Goal: Task Accomplishment & Management: Manage account settings

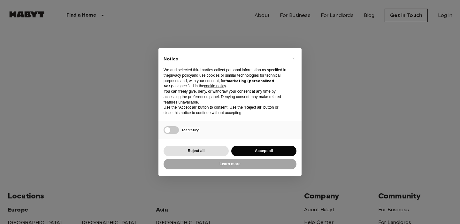
type input "**********"
click at [246, 150] on button "Accept all" at bounding box center [264, 151] width 65 height 11
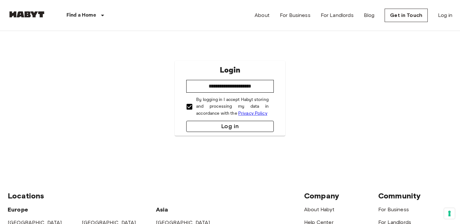
click at [192, 125] on button "Log in" at bounding box center [230, 126] width 88 height 11
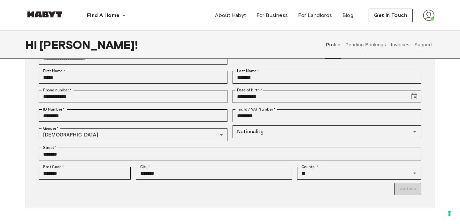
scroll to position [62, 0]
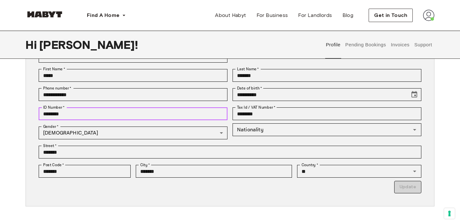
click at [196, 118] on input "********" at bounding box center [133, 113] width 189 height 13
drag, startPoint x: 196, startPoint y: 118, endPoint x: 11, endPoint y: 112, distance: 185.6
click at [11, 112] on div "**********" at bounding box center [230, 129] width 460 height 245
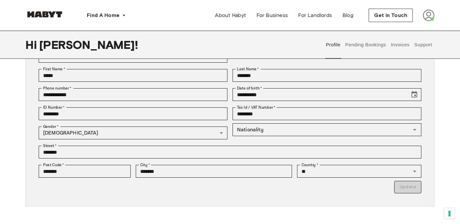
click at [7, 130] on div "**********" at bounding box center [230, 129] width 460 height 245
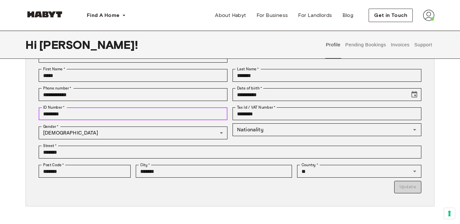
click at [74, 119] on input "********" at bounding box center [133, 113] width 189 height 13
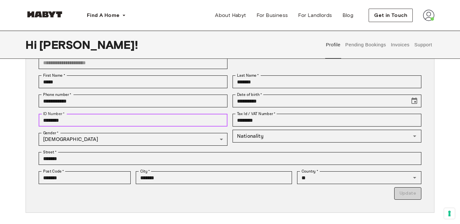
scroll to position [55, 0]
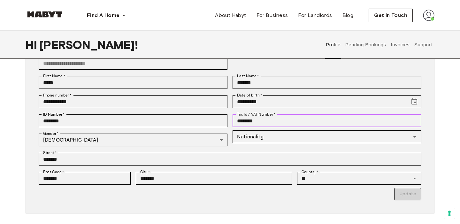
click at [246, 120] on input "********" at bounding box center [327, 120] width 189 height 13
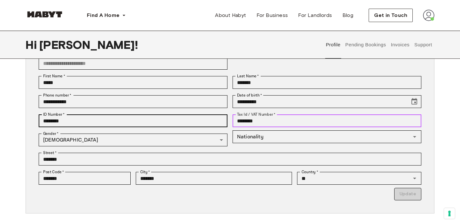
drag, startPoint x: 261, startPoint y: 124, endPoint x: 202, endPoint y: 125, distance: 58.5
click at [202, 125] on div "**********" at bounding box center [228, 137] width 388 height 128
drag, startPoint x: 284, startPoint y: 121, endPoint x: 206, endPoint y: 114, distance: 78.0
click at [206, 114] on div "**********" at bounding box center [228, 137] width 388 height 128
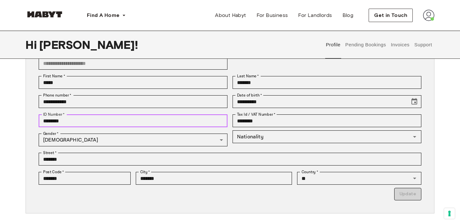
drag, startPoint x: 153, startPoint y: 122, endPoint x: 72, endPoint y: 108, distance: 81.8
click at [72, 108] on div "**********" at bounding box center [228, 137] width 388 height 128
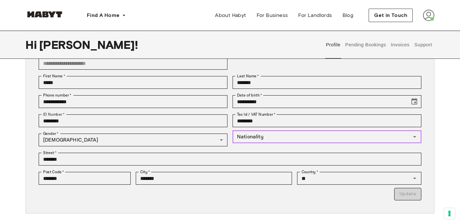
click at [260, 139] on input "Nationality" at bounding box center [322, 136] width 175 height 9
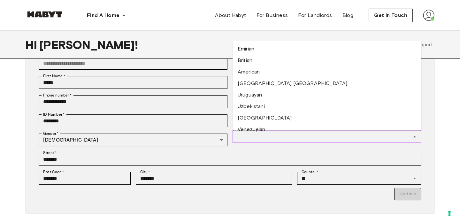
scroll to position [2498, 0]
click at [249, 72] on li "American" at bounding box center [327, 73] width 189 height 12
type input "********"
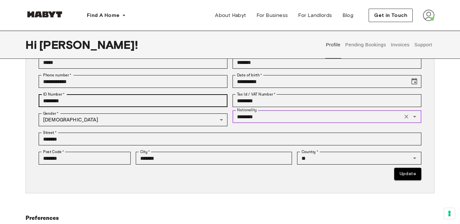
scroll to position [87, 0]
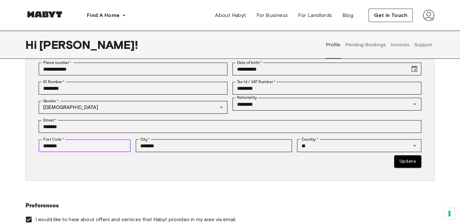
click at [106, 145] on input "*******" at bounding box center [85, 145] width 92 height 13
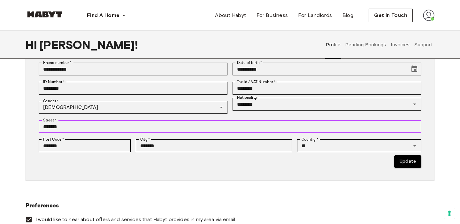
drag, startPoint x: 98, startPoint y: 126, endPoint x: 30, endPoint y: 124, distance: 68.1
click at [30, 124] on div "**********" at bounding box center [230, 94] width 409 height 173
type input "**********"
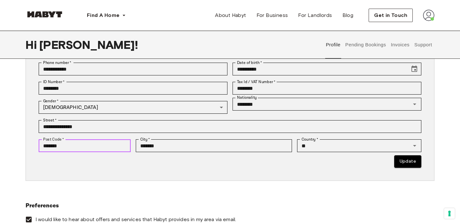
drag, startPoint x: 71, startPoint y: 146, endPoint x: 0, endPoint y: 125, distance: 73.9
click at [0, 125] on div "**********" at bounding box center [230, 104] width 460 height 245
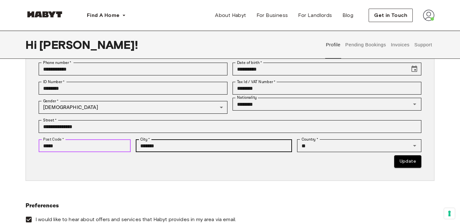
type input "*****"
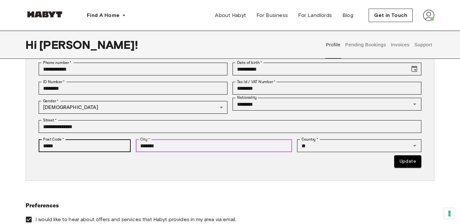
drag, startPoint x: 169, startPoint y: 145, endPoint x: 88, endPoint y: 140, distance: 81.6
click at [88, 140] on div "**********" at bounding box center [228, 104] width 388 height 128
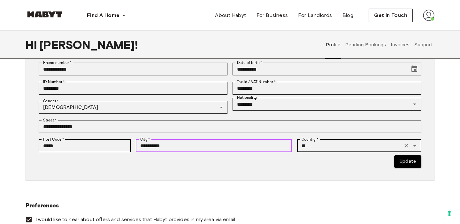
type input "**********"
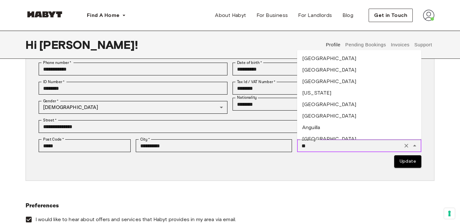
click at [329, 146] on input "**" at bounding box center [350, 145] width 102 height 9
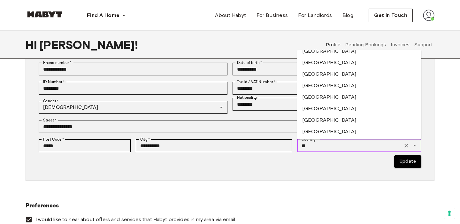
scroll to position [2516, 0]
click at [312, 126] on li "United States of America" at bounding box center [359, 132] width 124 height 12
type input "**********"
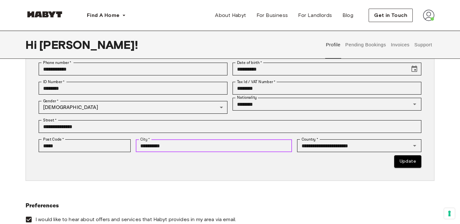
click at [192, 144] on input "**********" at bounding box center [214, 145] width 157 height 13
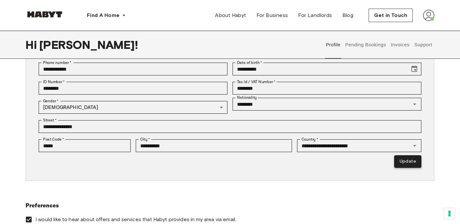
click at [408, 165] on button "Update" at bounding box center [408, 161] width 27 height 12
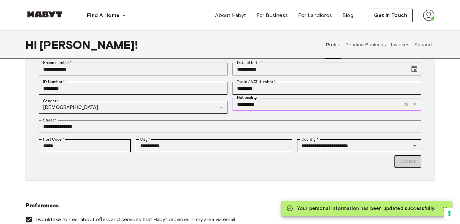
click at [280, 107] on input "*********" at bounding box center [318, 104] width 166 height 9
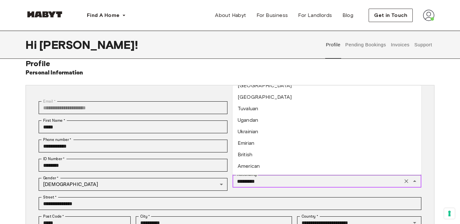
scroll to position [2465, 0]
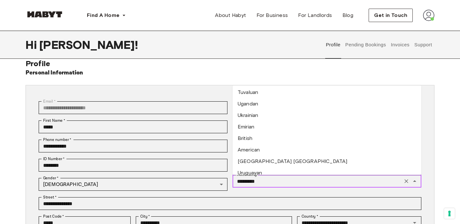
click at [249, 148] on li "American" at bounding box center [327, 150] width 189 height 12
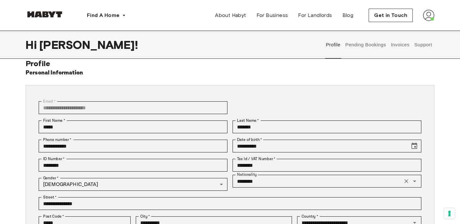
click at [273, 107] on div "**********" at bounding box center [228, 107] width 388 height 19
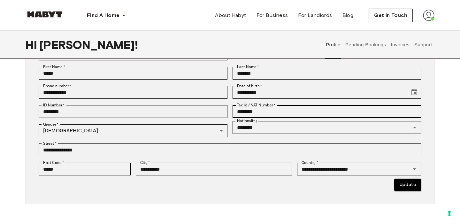
scroll to position [48, 0]
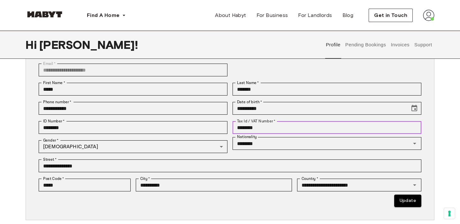
click at [293, 129] on input "********" at bounding box center [327, 127] width 189 height 13
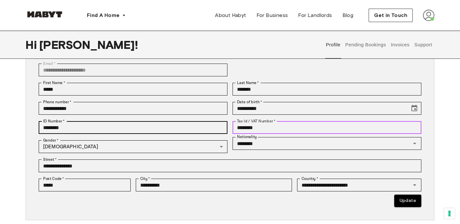
drag, startPoint x: 293, startPoint y: 129, endPoint x: 215, endPoint y: 128, distance: 78.0
click at [215, 128] on div "**********" at bounding box center [228, 144] width 388 height 128
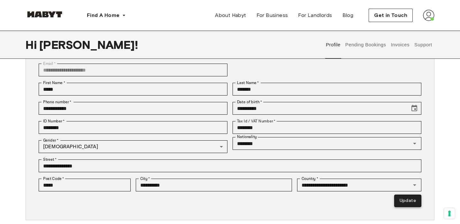
click at [401, 201] on button "Update" at bounding box center [408, 201] width 27 height 12
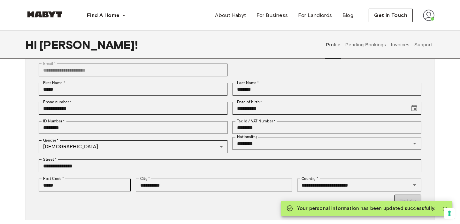
type input "*********"
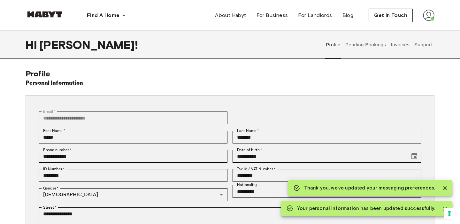
scroll to position [145, 0]
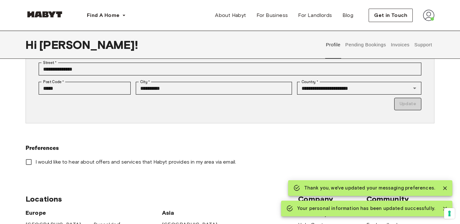
click at [402, 106] on p "Update" at bounding box center [230, 104] width 383 height 12
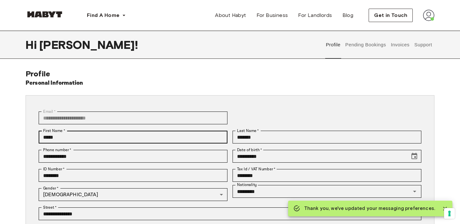
scroll to position [50, 0]
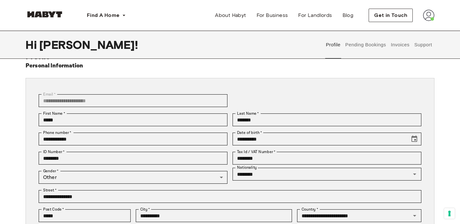
scroll to position [2, 0]
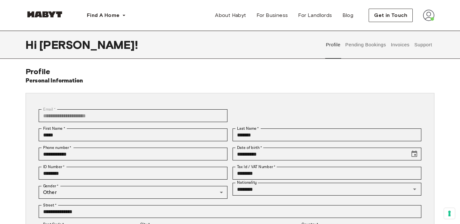
click at [372, 44] on button "Pending Bookings" at bounding box center [366, 45] width 43 height 28
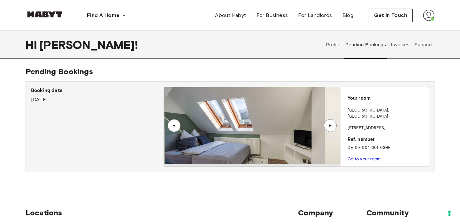
click at [77, 110] on div "Booking date September 16th, 2025" at bounding box center [97, 127] width 133 height 80
click at [323, 36] on div "Hi Logan ! Profile Pending Bookings Invoices Support" at bounding box center [230, 45] width 409 height 28
click at [332, 43] on button "Profile" at bounding box center [334, 45] width 16 height 28
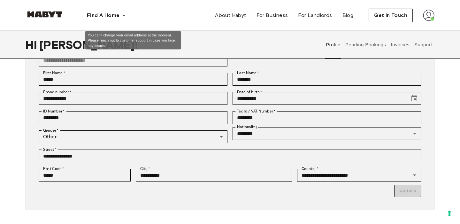
scroll to position [59, 0]
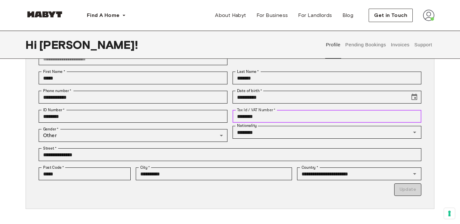
drag, startPoint x: 280, startPoint y: 115, endPoint x: 163, endPoint y: 105, distance: 117.4
click at [163, 105] on div "**********" at bounding box center [228, 132] width 388 height 128
type input "**********"
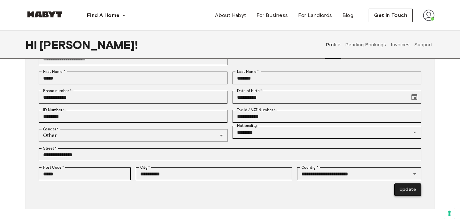
click at [413, 191] on button "Update" at bounding box center [408, 190] width 27 height 12
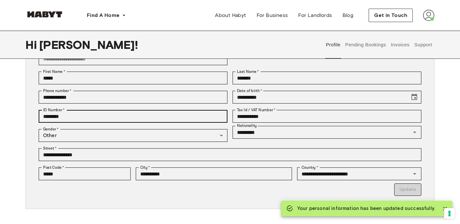
type input "*********"
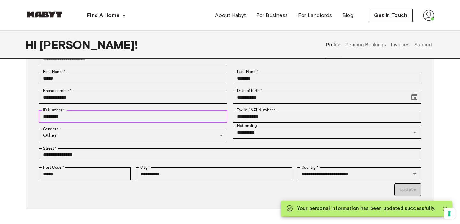
click at [177, 116] on input "********" at bounding box center [133, 116] width 189 height 13
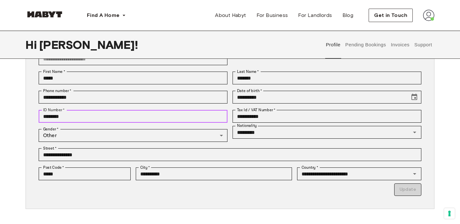
drag, startPoint x: 177, startPoint y: 116, endPoint x: 23, endPoint y: 119, distance: 154.5
click at [23, 119] on div "**********" at bounding box center [230, 132] width 460 height 245
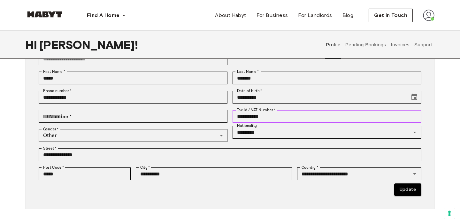
drag, startPoint x: 287, startPoint y: 118, endPoint x: 237, endPoint y: 118, distance: 50.2
click at [237, 118] on input "**********" at bounding box center [327, 116] width 189 height 13
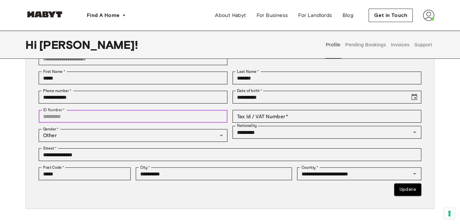
click at [190, 118] on input "ID Number   *" at bounding box center [133, 116] width 189 height 13
type input "*********"
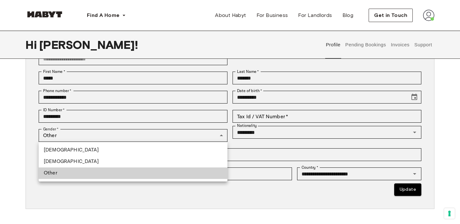
click at [143, 152] on li "Male" at bounding box center [133, 151] width 189 height 12
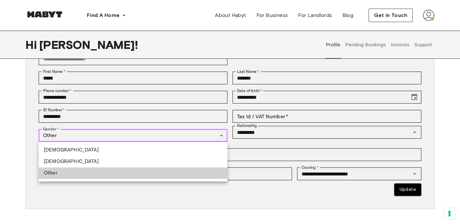
type input "****"
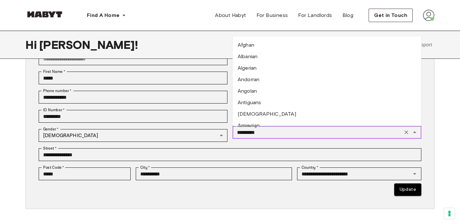
click at [274, 136] on input "*********" at bounding box center [318, 132] width 166 height 9
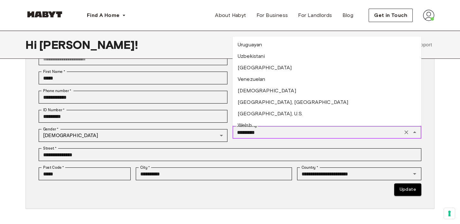
scroll to position [2487, 0]
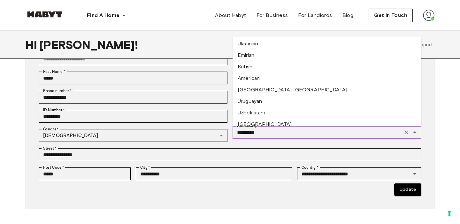
click at [256, 78] on li "American" at bounding box center [327, 79] width 189 height 12
type input "********"
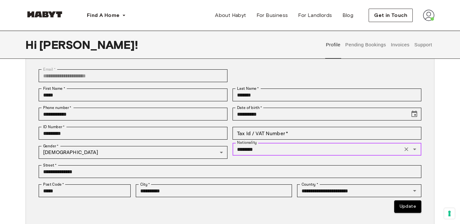
scroll to position [46, 0]
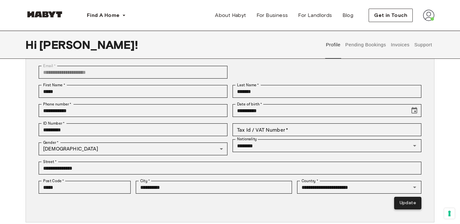
click at [418, 201] on button "Update" at bounding box center [408, 203] width 27 height 12
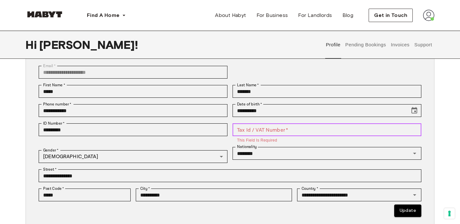
click at [268, 133] on input "Tax Id / VAT Number   *" at bounding box center [327, 129] width 189 height 13
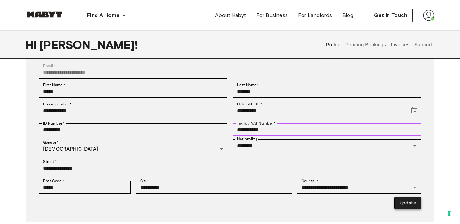
type input "**********"
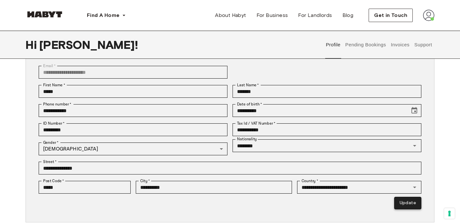
click at [417, 200] on button "Update" at bounding box center [408, 203] width 27 height 12
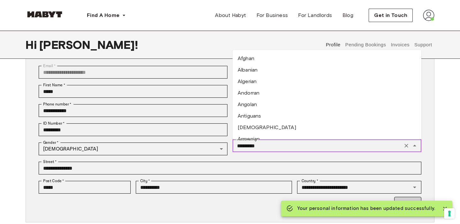
click at [273, 148] on input "*********" at bounding box center [318, 145] width 166 height 9
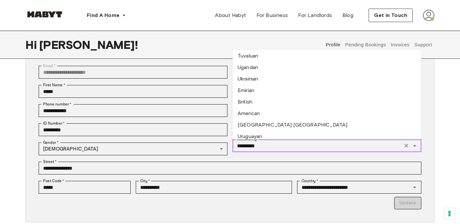
scroll to position [2464, 0]
click at [255, 112] on li "American" at bounding box center [327, 115] width 189 height 12
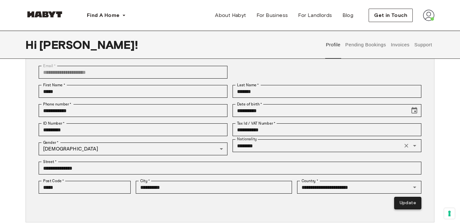
click at [402, 206] on button "Update" at bounding box center [408, 203] width 27 height 12
type input "*********"
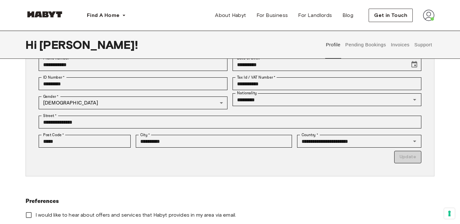
scroll to position [45, 0]
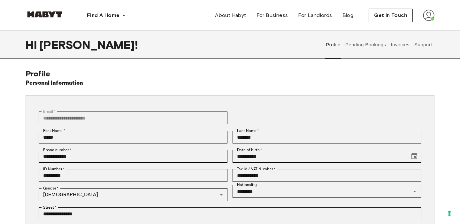
click at [356, 46] on button "Pending Bookings" at bounding box center [366, 45] width 43 height 28
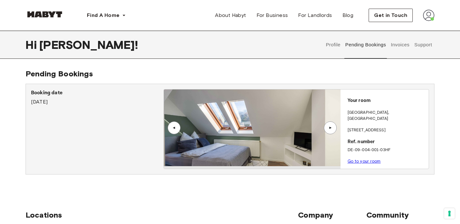
click at [364, 159] on link "Go to your room" at bounding box center [364, 161] width 33 height 5
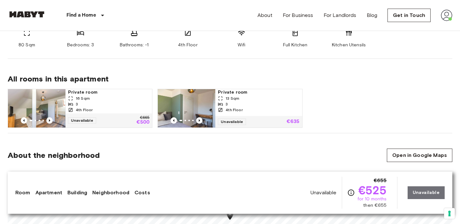
scroll to position [302, 0]
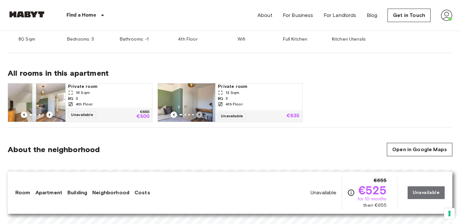
click at [201, 114] on icon "Previous image" at bounding box center [199, 115] width 6 height 6
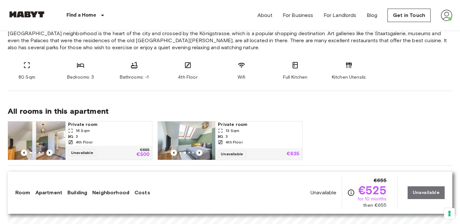
scroll to position [299, 0]
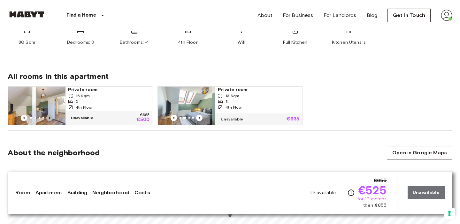
click at [52, 118] on icon "Previous image" at bounding box center [49, 118] width 6 height 6
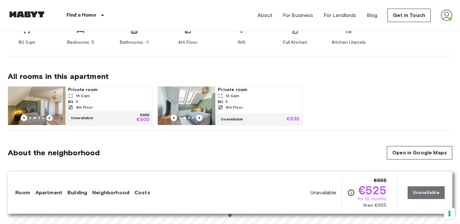
click at [52, 118] on icon "Previous image" at bounding box center [49, 118] width 6 height 6
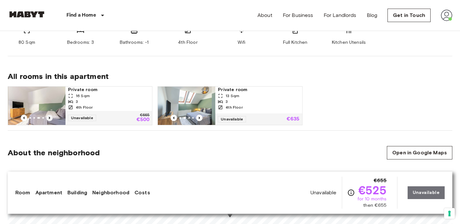
click at [52, 118] on icon "Previous image" at bounding box center [49, 118] width 6 height 6
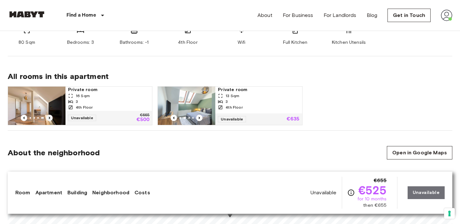
click at [52, 118] on icon "Previous image" at bounding box center [49, 118] width 6 height 6
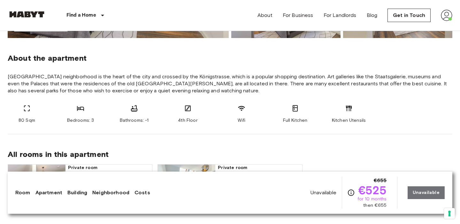
scroll to position [326, 0]
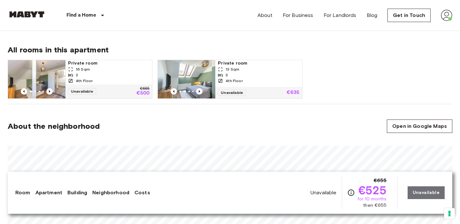
click at [42, 69] on img at bounding box center [37, 79] width 58 height 38
click at [239, 65] on span "Private room" at bounding box center [259, 63] width 82 height 6
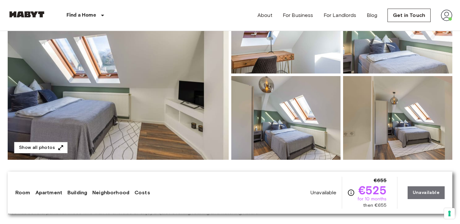
scroll to position [0, 0]
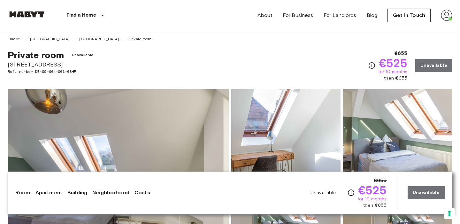
click at [447, 15] on img at bounding box center [447, 16] width 12 height 12
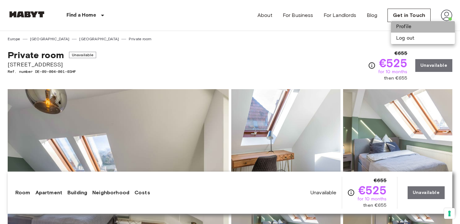
click at [406, 24] on li "Profile" at bounding box center [423, 27] width 64 height 12
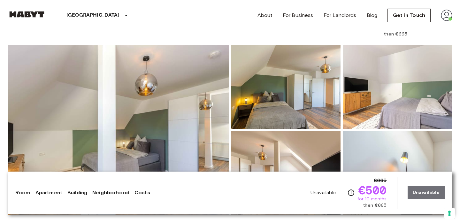
scroll to position [148, 0]
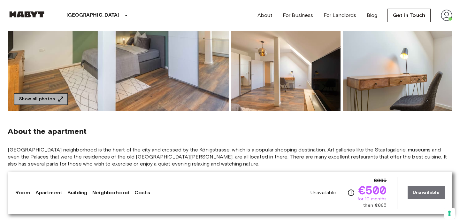
click at [59, 100] on icon "button" at bounding box center [61, 99] width 5 height 5
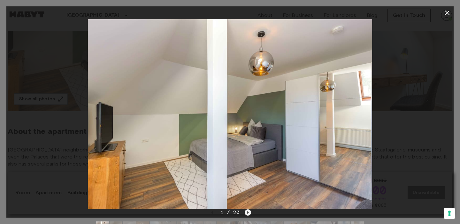
click at [245, 210] on icon "Next image" at bounding box center [248, 212] width 6 height 6
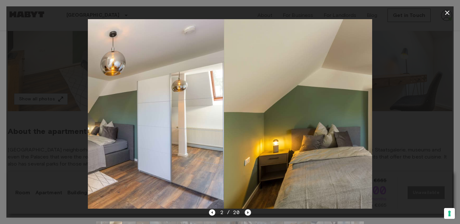
click at [247, 213] on icon "Next image" at bounding box center [248, 212] width 6 height 6
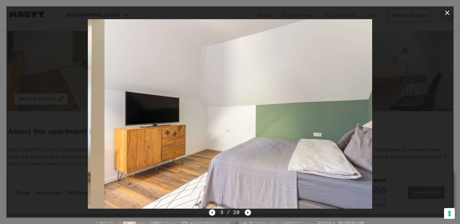
click at [247, 213] on icon "Next image" at bounding box center [248, 212] width 6 height 6
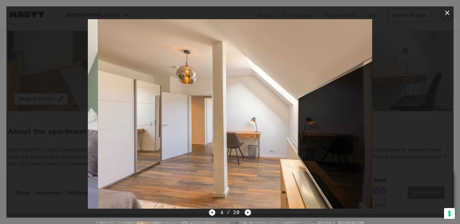
click at [247, 213] on icon "Next image" at bounding box center [248, 212] width 6 height 6
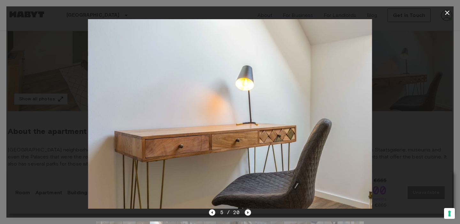
click at [247, 213] on icon "Next image" at bounding box center [248, 212] width 6 height 6
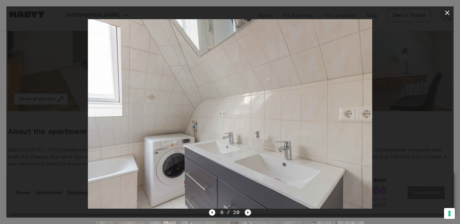
click at [247, 213] on icon "Next image" at bounding box center [248, 212] width 6 height 6
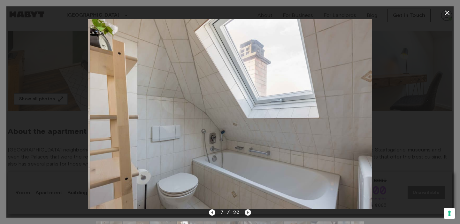
click at [247, 213] on icon "Next image" at bounding box center [248, 212] width 6 height 6
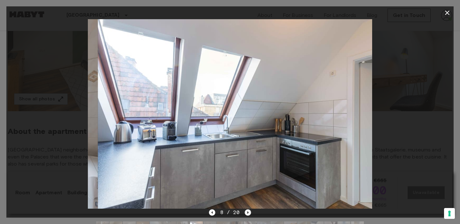
click at [247, 213] on icon "Next image" at bounding box center [248, 212] width 6 height 6
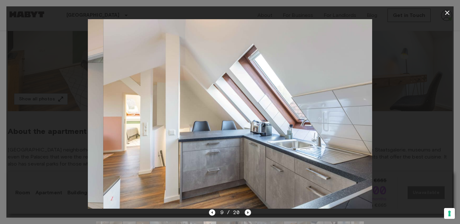
click at [247, 213] on icon "Next image" at bounding box center [248, 212] width 6 height 6
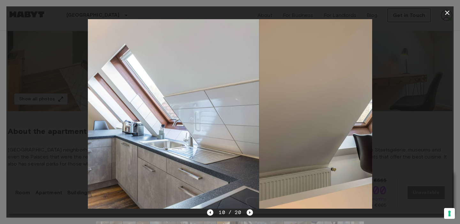
click at [247, 213] on icon "Next image" at bounding box center [250, 212] width 6 height 6
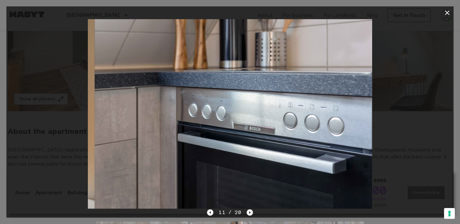
click at [247, 213] on icon "Next image" at bounding box center [250, 212] width 6 height 6
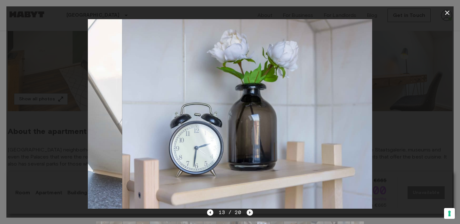
click at [247, 213] on icon "Next image" at bounding box center [250, 212] width 6 height 6
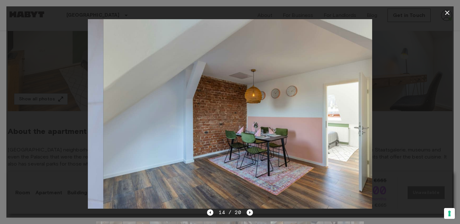
click at [247, 213] on icon "Next image" at bounding box center [250, 212] width 6 height 6
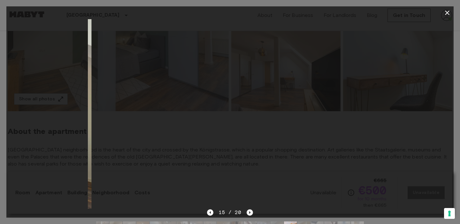
click at [247, 213] on icon "Next image" at bounding box center [250, 212] width 6 height 6
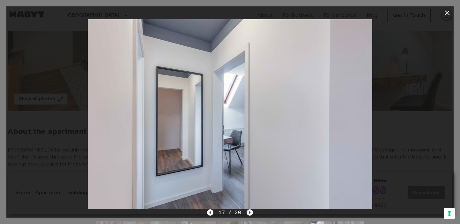
click at [247, 213] on icon "Next image" at bounding box center [250, 212] width 6 height 6
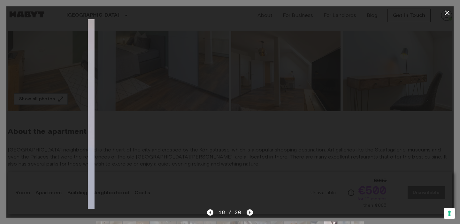
click at [247, 213] on icon "Next image" at bounding box center [250, 212] width 6 height 6
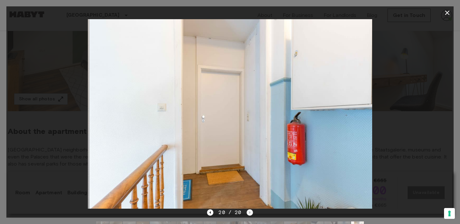
click at [247, 213] on div "20 / 20" at bounding box center [230, 213] width 46 height 8
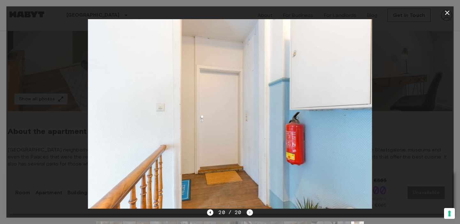
click at [247, 213] on div "20 / 20" at bounding box center [230, 213] width 46 height 8
click at [449, 13] on icon "button" at bounding box center [448, 13] width 8 height 8
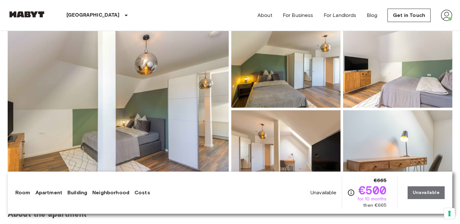
scroll to position [54, 0]
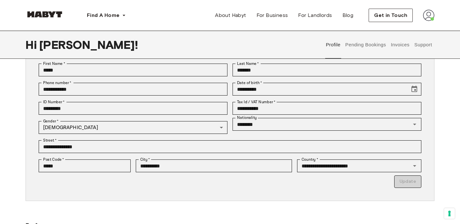
scroll to position [164, 0]
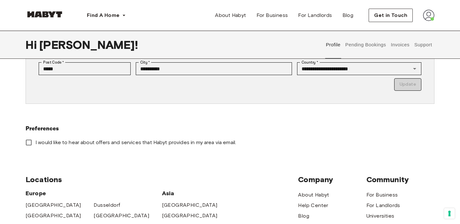
click at [364, 49] on button "Pending Bookings" at bounding box center [366, 45] width 43 height 28
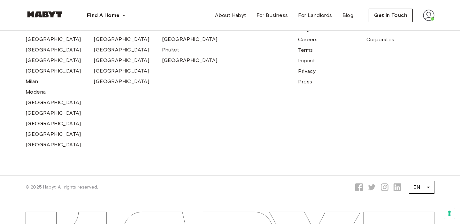
click at [409, 47] on div "Community For Business For Landlords Universities Corporates" at bounding box center [401, 69] width 68 height 162
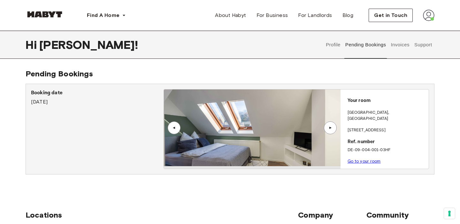
click at [401, 44] on button "Invoices" at bounding box center [400, 45] width 20 height 28
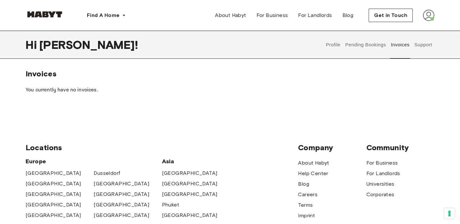
click at [362, 46] on button "Pending Bookings" at bounding box center [366, 45] width 43 height 28
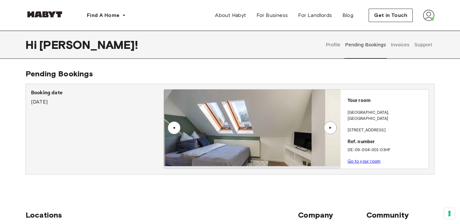
click at [61, 101] on div "Booking date [DATE]" at bounding box center [97, 97] width 133 height 17
click at [175, 127] on div "▲" at bounding box center [174, 128] width 6 height 4
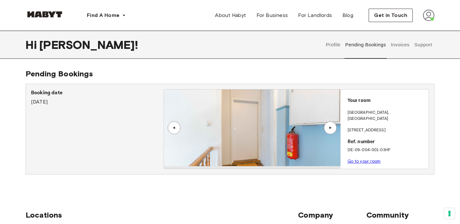
click at [331, 132] on div "▲" at bounding box center [330, 128] width 13 height 13
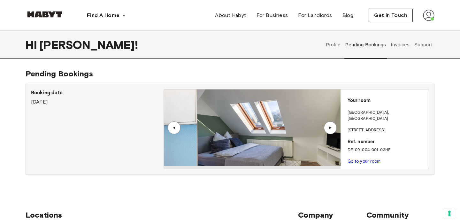
click at [331, 132] on div "▲" at bounding box center [330, 128] width 13 height 13
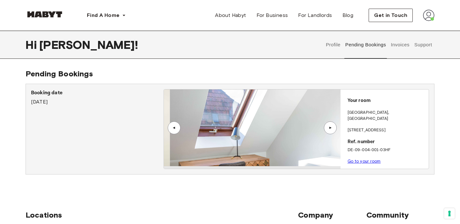
click at [331, 132] on div "▲" at bounding box center [330, 128] width 13 height 13
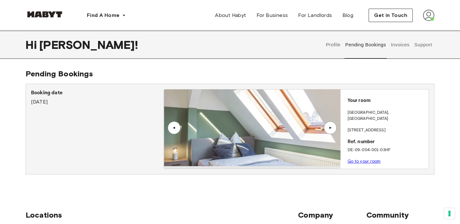
click at [173, 129] on div "▲" at bounding box center [174, 128] width 6 height 4
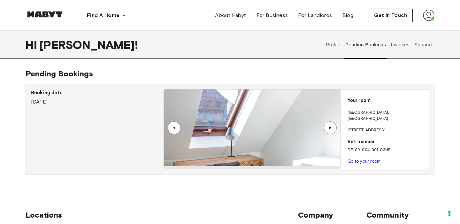
click at [172, 124] on div "▲" at bounding box center [174, 128] width 13 height 13
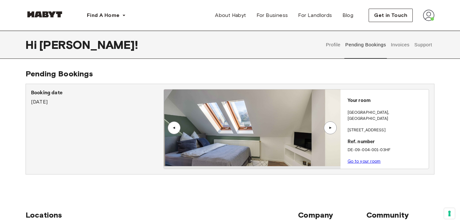
click at [334, 131] on div "▲" at bounding box center [330, 128] width 13 height 13
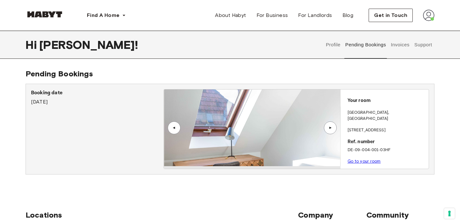
click at [331, 125] on div "▲" at bounding box center [330, 128] width 13 height 13
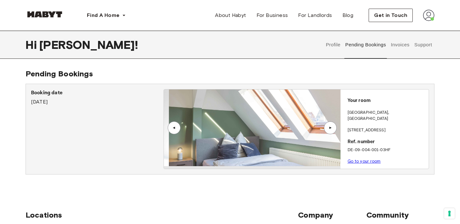
click at [331, 125] on div "▲" at bounding box center [330, 128] width 13 height 13
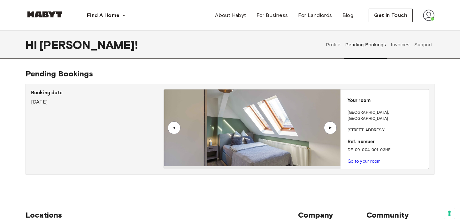
click at [331, 125] on div "▲" at bounding box center [330, 128] width 13 height 13
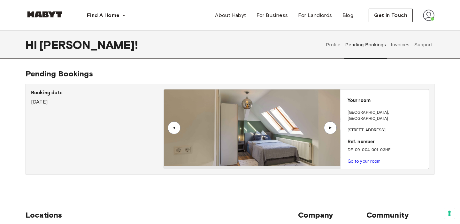
click at [332, 127] on div "▲" at bounding box center [330, 128] width 6 height 4
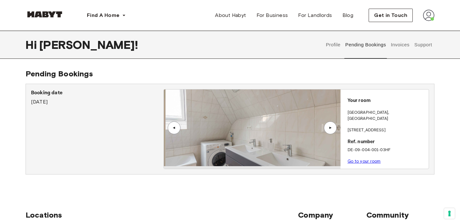
click at [332, 127] on div "▲" at bounding box center [330, 128] width 6 height 4
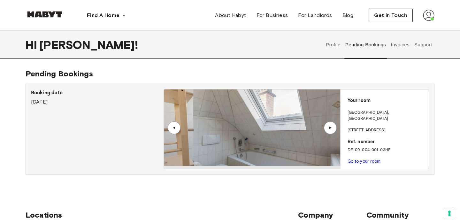
click at [175, 127] on div "▲" at bounding box center [174, 128] width 6 height 4
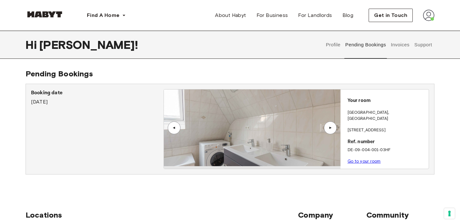
click at [333, 128] on div "▲" at bounding box center [330, 128] width 6 height 4
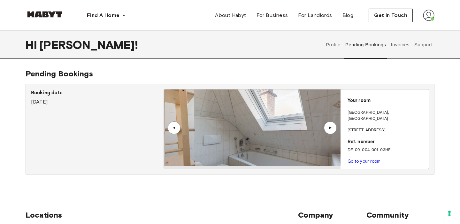
click at [333, 128] on div "▲" at bounding box center [330, 128] width 6 height 4
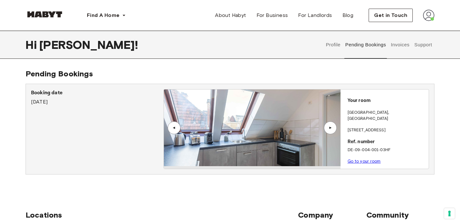
click at [330, 126] on div "▲" at bounding box center [330, 128] width 6 height 4
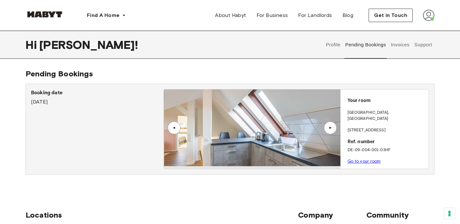
click at [176, 127] on div "▲" at bounding box center [174, 128] width 6 height 4
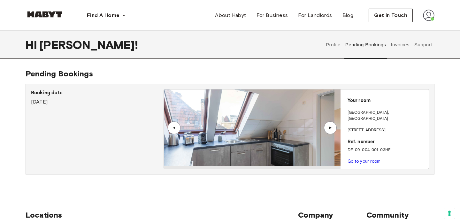
click at [176, 127] on div "▲" at bounding box center [174, 128] width 6 height 4
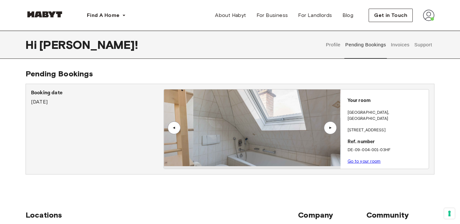
click at [333, 127] on div "▲" at bounding box center [330, 128] width 6 height 4
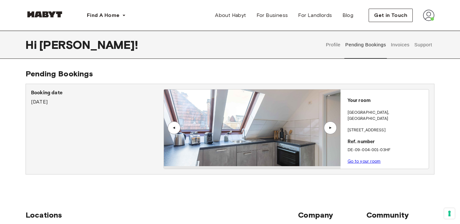
click at [177, 132] on div "▲" at bounding box center [174, 128] width 13 height 13
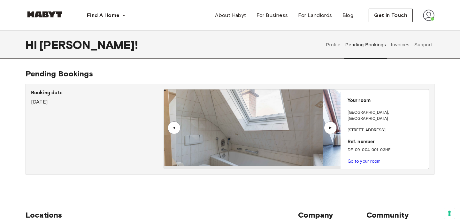
click at [177, 132] on div "▲" at bounding box center [174, 128] width 13 height 13
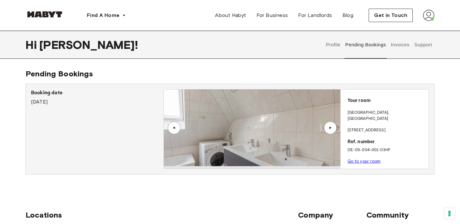
click at [177, 132] on div "▲" at bounding box center [174, 128] width 13 height 13
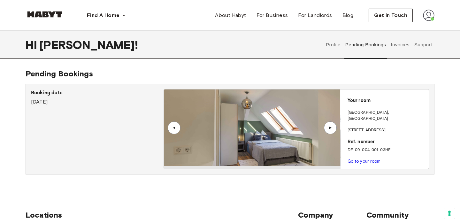
click at [324, 128] on div "▲" at bounding box center [330, 128] width 13 height 13
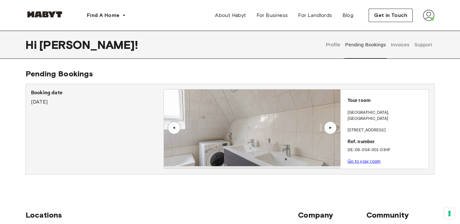
click at [215, 149] on img at bounding box center [252, 128] width 177 height 77
click at [330, 129] on div "▲" at bounding box center [330, 128] width 6 height 4
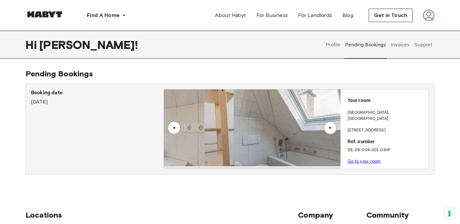
click at [330, 129] on div "▲" at bounding box center [330, 128] width 6 height 4
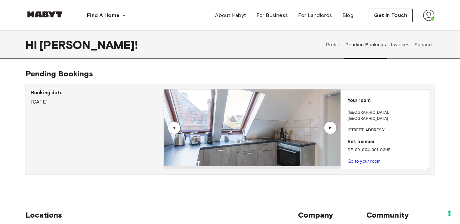
click at [182, 126] on img at bounding box center [252, 128] width 177 height 77
click at [178, 125] on div "▲" at bounding box center [174, 128] width 13 height 13
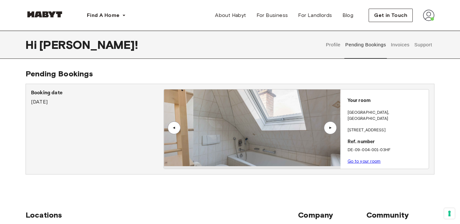
click at [326, 125] on div "▲" at bounding box center [330, 128] width 13 height 13
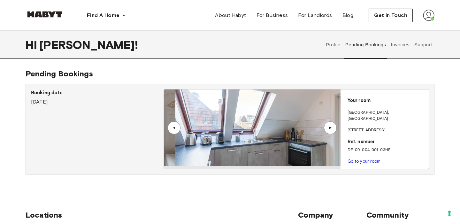
click at [326, 125] on div "▲" at bounding box center [330, 128] width 13 height 13
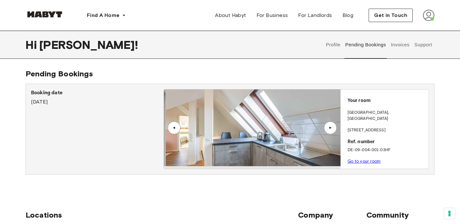
click at [326, 125] on div "▲" at bounding box center [330, 128] width 13 height 13
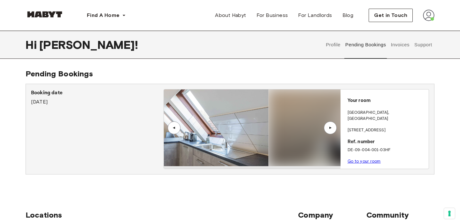
click at [326, 125] on div "▲" at bounding box center [330, 128] width 13 height 13
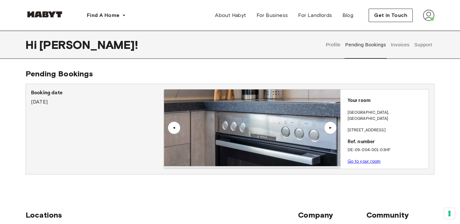
click at [177, 130] on div "▲" at bounding box center [174, 128] width 13 height 13
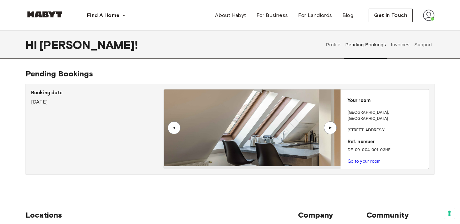
click at [329, 128] on div "▲" at bounding box center [330, 128] width 6 height 4
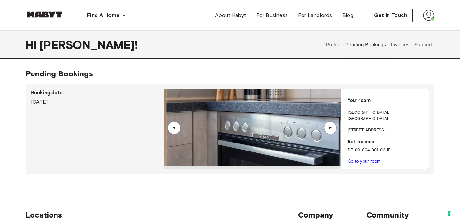
click at [329, 128] on div "▲" at bounding box center [330, 128] width 6 height 4
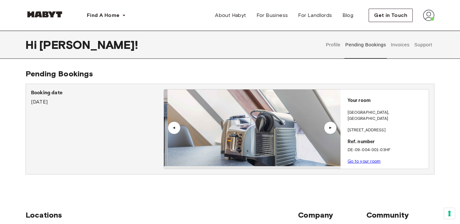
click at [329, 128] on div "▲" at bounding box center [330, 128] width 6 height 4
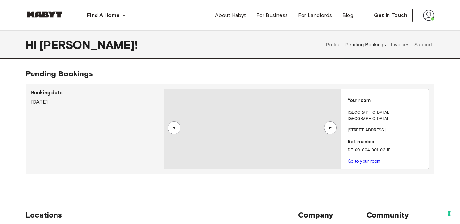
click at [329, 128] on div "▲" at bounding box center [330, 128] width 6 height 4
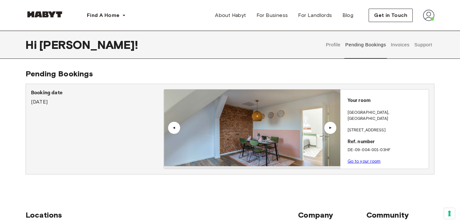
click at [329, 128] on div "▲" at bounding box center [330, 128] width 6 height 4
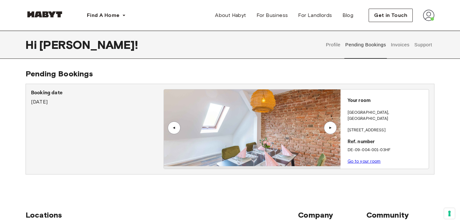
click at [329, 128] on div "▲" at bounding box center [330, 128] width 6 height 4
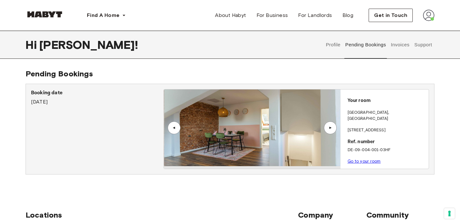
click at [329, 128] on div "▲" at bounding box center [330, 128] width 6 height 4
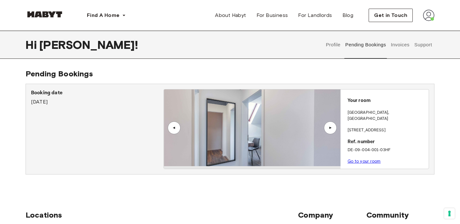
click at [329, 128] on div "▲" at bounding box center [330, 128] width 6 height 4
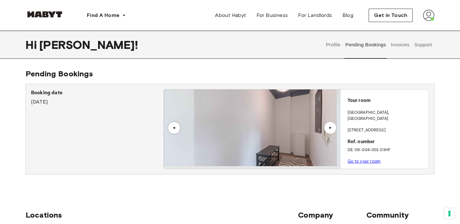
click at [329, 128] on div "▲" at bounding box center [330, 128] width 6 height 4
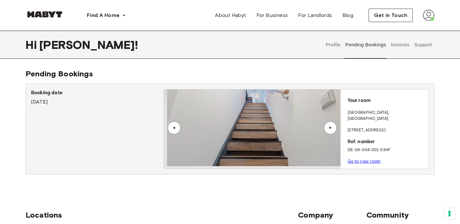
click at [329, 128] on div "▲" at bounding box center [330, 128] width 6 height 4
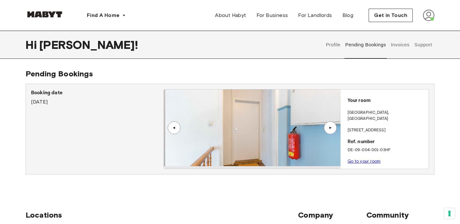
click at [329, 128] on div "▲" at bounding box center [330, 128] width 6 height 4
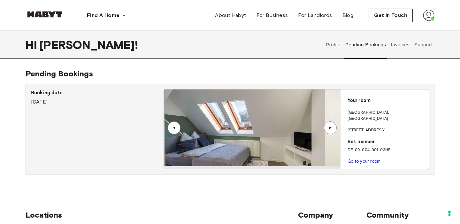
click at [329, 128] on div "▲" at bounding box center [330, 128] width 6 height 4
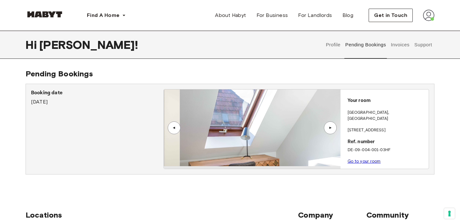
click at [329, 128] on div "▲" at bounding box center [330, 128] width 6 height 4
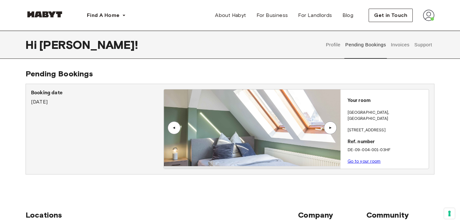
click at [329, 128] on div "▲" at bounding box center [330, 128] width 6 height 4
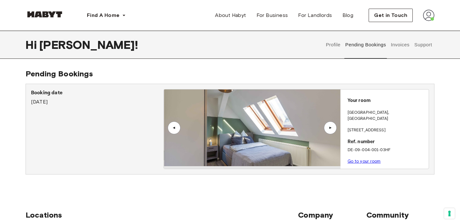
click at [329, 128] on div "▲" at bounding box center [330, 128] width 6 height 4
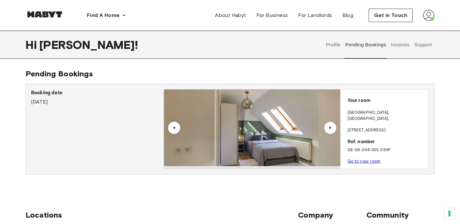
click at [329, 128] on div "▲" at bounding box center [330, 128] width 6 height 4
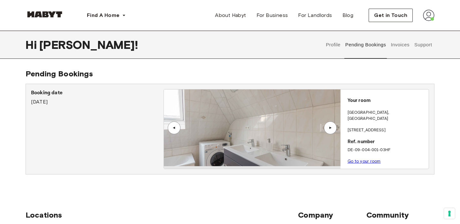
click at [329, 128] on div "▲" at bounding box center [330, 128] width 6 height 4
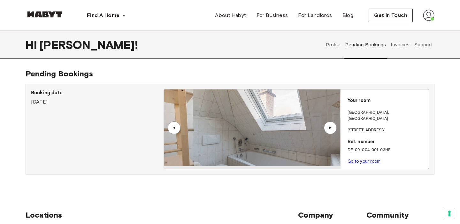
click at [329, 128] on div "▲" at bounding box center [330, 128] width 6 height 4
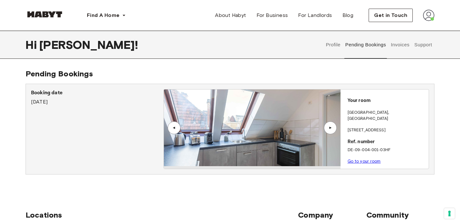
click at [328, 132] on div "▲" at bounding box center [330, 128] width 13 height 13
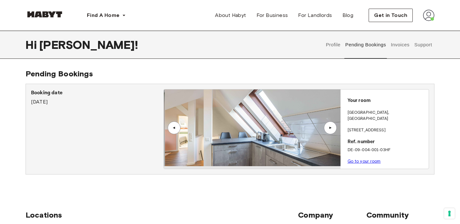
click at [328, 132] on div "▲" at bounding box center [330, 128] width 13 height 13
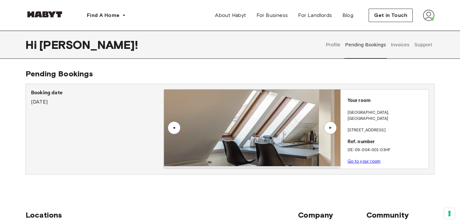
click at [371, 159] on link "Go to your room" at bounding box center [364, 161] width 33 height 5
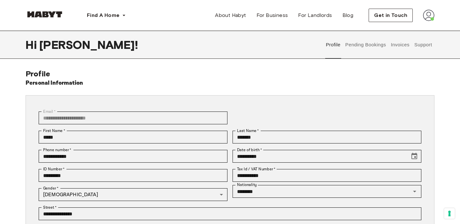
scroll to position [132, 0]
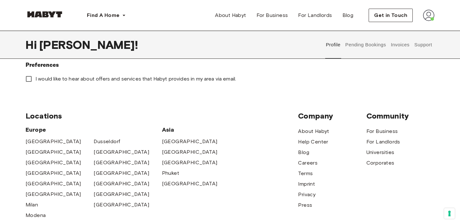
scroll to position [0, 0]
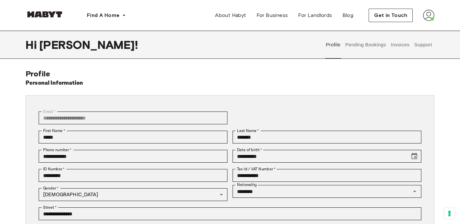
click at [367, 44] on button "Pending Bookings" at bounding box center [366, 45] width 43 height 28
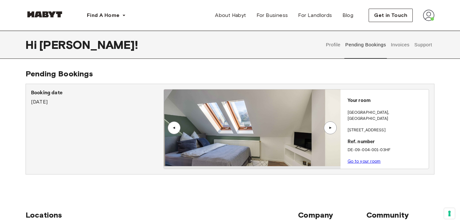
click at [329, 50] on button "Profile" at bounding box center [334, 45] width 16 height 28
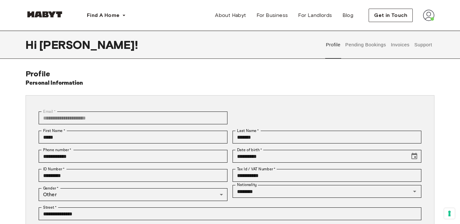
click at [367, 49] on button "Pending Bookings" at bounding box center [366, 45] width 43 height 28
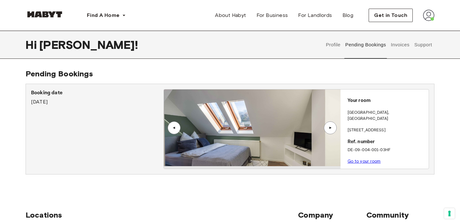
click at [329, 49] on button "Profile" at bounding box center [334, 45] width 16 height 28
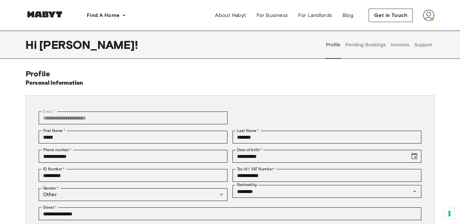
click at [357, 45] on button "Pending Bookings" at bounding box center [366, 45] width 43 height 28
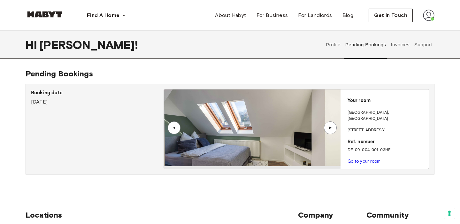
click at [332, 126] on div "▲" at bounding box center [330, 128] width 13 height 13
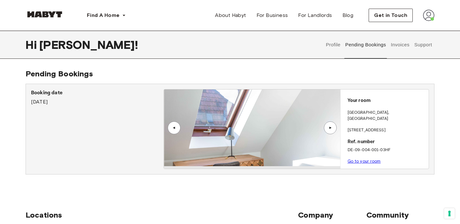
click at [176, 128] on div "▲" at bounding box center [174, 128] width 6 height 4
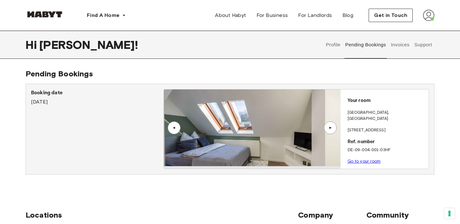
click at [331, 125] on div "▲" at bounding box center [330, 128] width 13 height 13
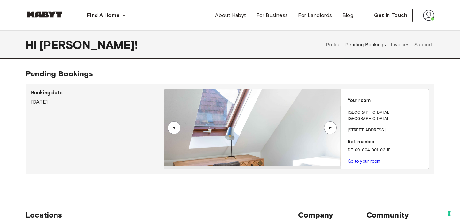
click at [177, 130] on div "▲" at bounding box center [174, 128] width 6 height 4
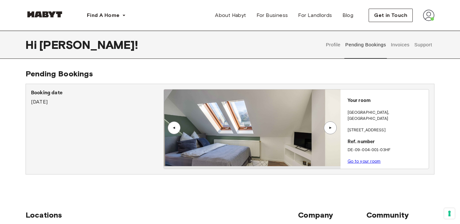
click at [398, 48] on button "Invoices" at bounding box center [400, 45] width 20 height 28
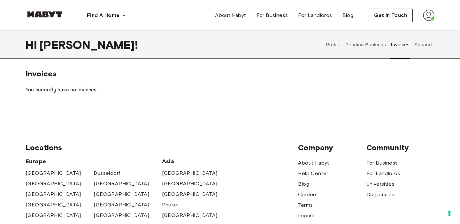
click at [191, 90] on p "You currently have no invoices." at bounding box center [230, 90] width 409 height 8
click at [357, 52] on button "Pending Bookings" at bounding box center [366, 45] width 43 height 28
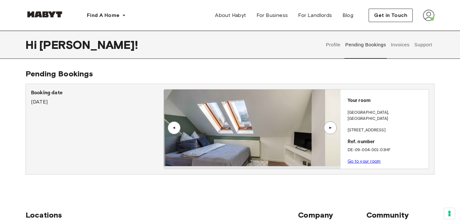
click at [331, 43] on button "Profile" at bounding box center [334, 45] width 16 height 28
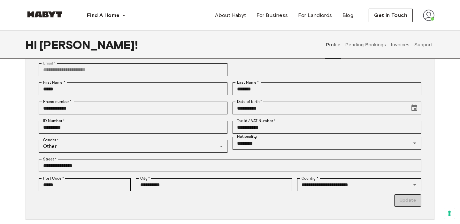
scroll to position [47, 0]
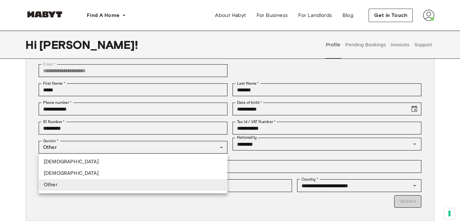
click at [138, 158] on li "[DEMOGRAPHIC_DATA]" at bounding box center [133, 162] width 189 height 12
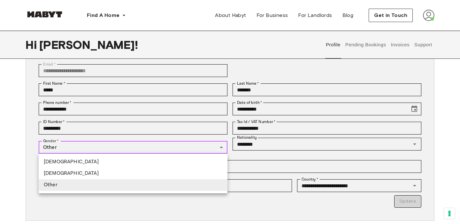
type input "****"
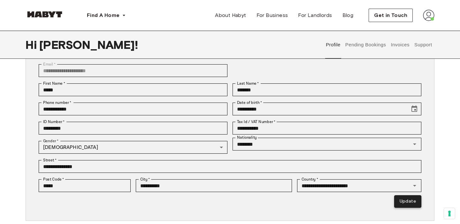
click at [409, 204] on button "Update" at bounding box center [408, 201] width 27 height 12
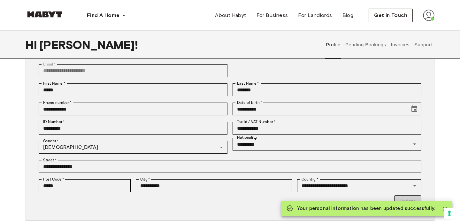
type input "*********"
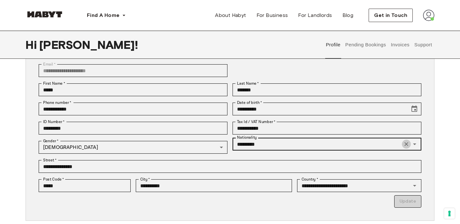
click at [408, 145] on icon "Clear" at bounding box center [407, 144] width 6 height 6
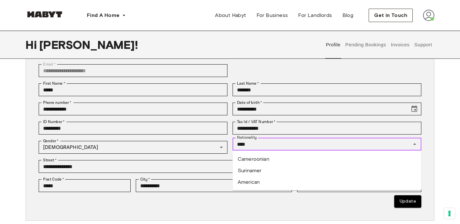
click at [286, 181] on li "American" at bounding box center [327, 183] width 189 height 12
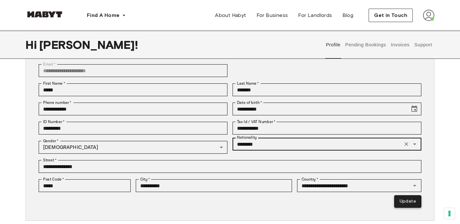
click at [408, 206] on button "Update" at bounding box center [408, 201] width 27 height 12
type input "*********"
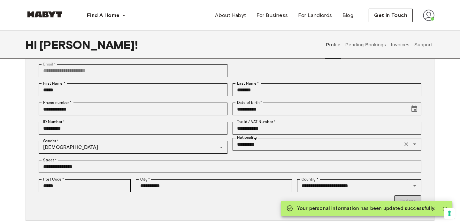
click at [434, 132] on div "**********" at bounding box center [230, 134] width 409 height 173
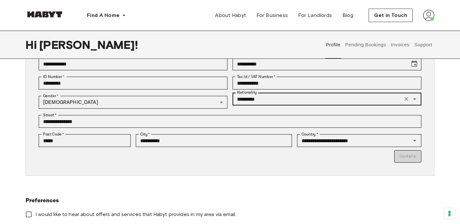
scroll to position [87, 0]
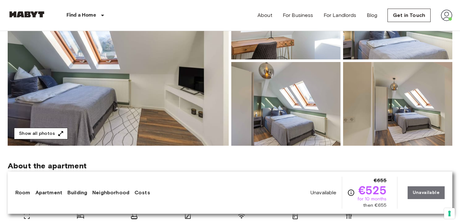
click at [51, 132] on button "Show all photos" at bounding box center [41, 134] width 54 height 12
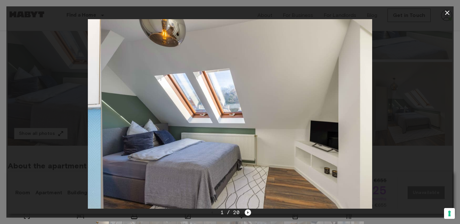
drag, startPoint x: 228, startPoint y: 103, endPoint x: 255, endPoint y: 98, distance: 27.9
click at [255, 98] on img at bounding box center [243, 114] width 284 height 190
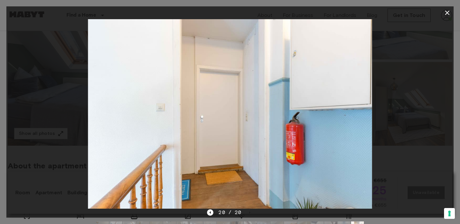
click at [414, 53] on div at bounding box center [230, 114] width 448 height 190
click at [59, 143] on div at bounding box center [230, 114] width 448 height 190
click at [213, 213] on icon "Previous image" at bounding box center [210, 212] width 6 height 6
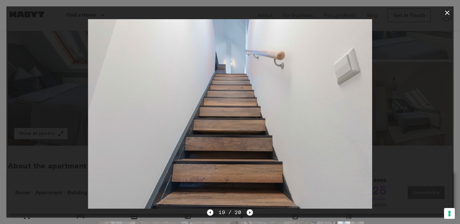
click at [250, 211] on icon "Next image" at bounding box center [250, 212] width 6 height 6
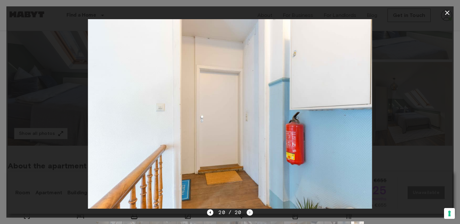
click at [250, 211] on div "20 / 20" at bounding box center [230, 213] width 46 height 8
click at [208, 214] on icon "Previous image" at bounding box center [210, 212] width 6 height 6
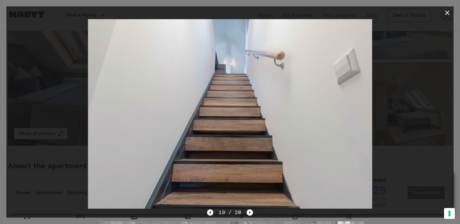
click at [213, 214] on icon "Previous image" at bounding box center [210, 212] width 6 height 6
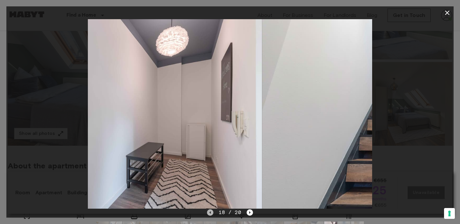
click at [213, 214] on icon "Previous image" at bounding box center [210, 212] width 6 height 6
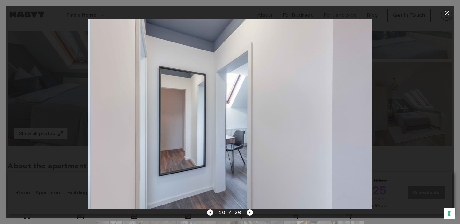
click at [213, 214] on icon "Previous image" at bounding box center [210, 212] width 6 height 6
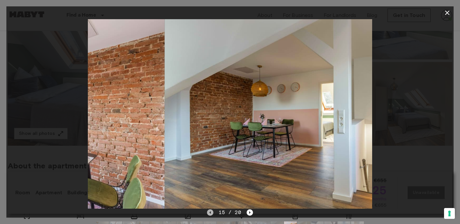
click at [213, 214] on icon "Previous image" at bounding box center [210, 212] width 6 height 6
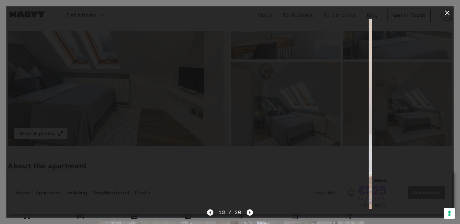
click at [213, 214] on icon "Previous image" at bounding box center [210, 212] width 6 height 6
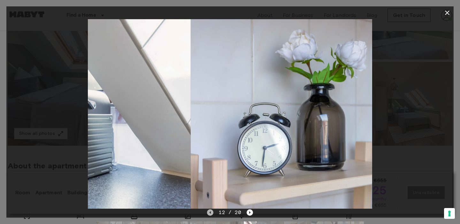
click at [213, 214] on icon "Previous image" at bounding box center [210, 212] width 6 height 6
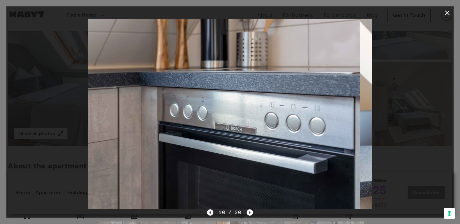
click at [213, 214] on icon "Previous image" at bounding box center [210, 212] width 6 height 6
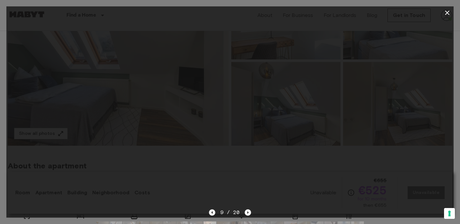
click at [213, 214] on icon "Previous image" at bounding box center [212, 212] width 6 height 6
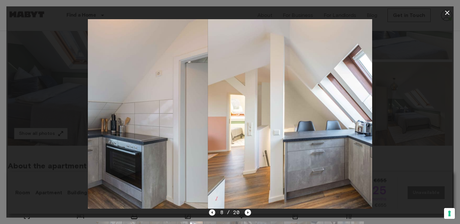
click at [213, 214] on icon "Previous image" at bounding box center [212, 212] width 6 height 6
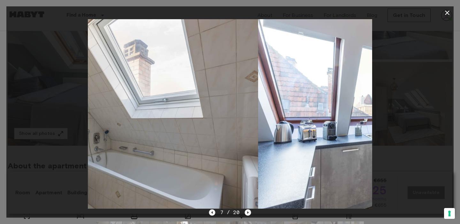
click at [213, 214] on icon "Previous image" at bounding box center [212, 212] width 6 height 6
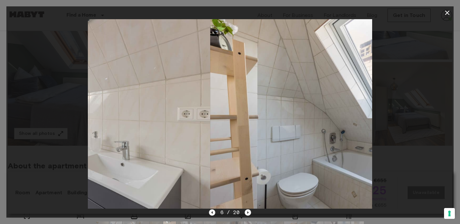
click at [213, 214] on icon "Previous image" at bounding box center [212, 212] width 6 height 6
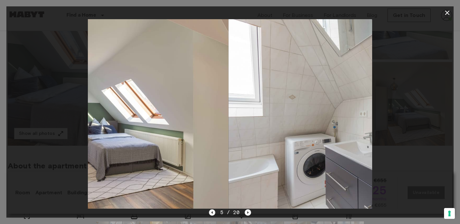
click at [213, 214] on icon "Previous image" at bounding box center [212, 212] width 6 height 6
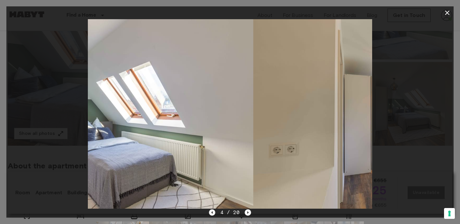
click at [213, 214] on icon "Previous image" at bounding box center [212, 212] width 6 height 6
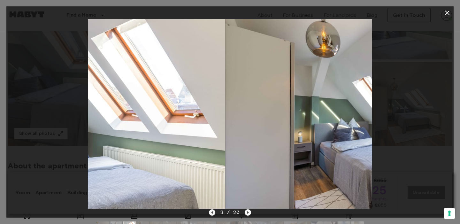
click at [213, 214] on icon "Previous image" at bounding box center [212, 212] width 6 height 6
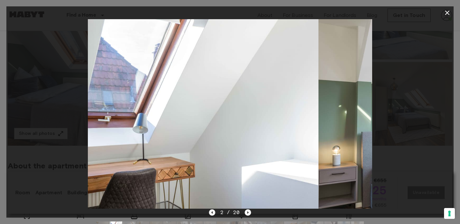
click at [213, 214] on icon "Previous image" at bounding box center [212, 212] width 6 height 6
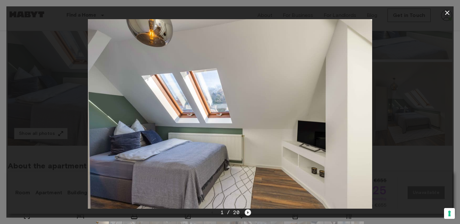
click at [249, 213] on icon "Next image" at bounding box center [248, 212] width 6 height 6
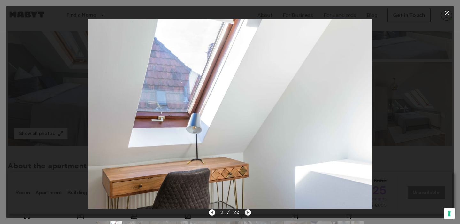
click at [248, 213] on icon "Next image" at bounding box center [248, 212] width 1 height 3
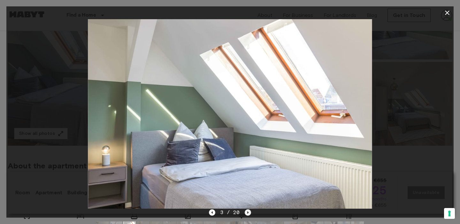
click at [247, 215] on icon "Next image" at bounding box center [248, 212] width 6 height 6
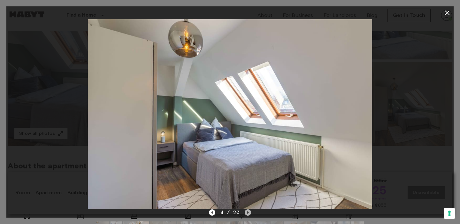
click at [247, 211] on icon "Next image" at bounding box center [248, 212] width 6 height 6
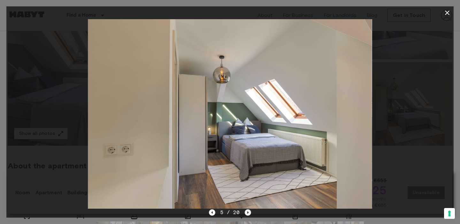
click at [247, 210] on icon "Next image" at bounding box center [248, 212] width 6 height 6
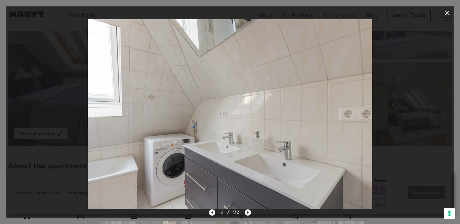
click at [249, 214] on icon "Next image" at bounding box center [248, 212] width 6 height 6
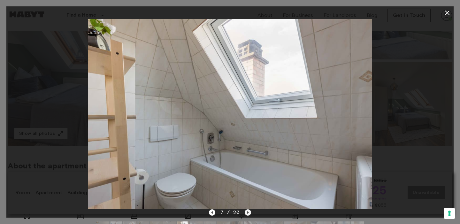
click at [247, 216] on icon "Next image" at bounding box center [248, 212] width 6 height 6
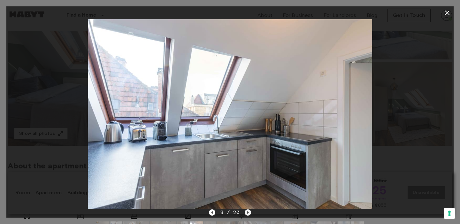
click at [249, 215] on icon "Next image" at bounding box center [248, 212] width 6 height 6
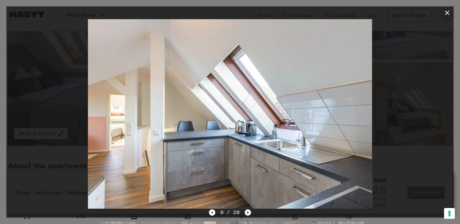
click at [247, 213] on icon "Next image" at bounding box center [248, 212] width 6 height 6
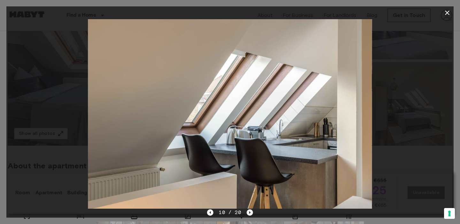
click at [250, 213] on icon "Next image" at bounding box center [250, 212] width 6 height 6
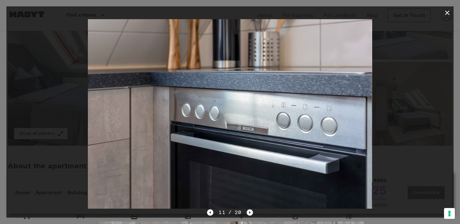
click at [248, 215] on icon "Next image" at bounding box center [250, 212] width 6 height 6
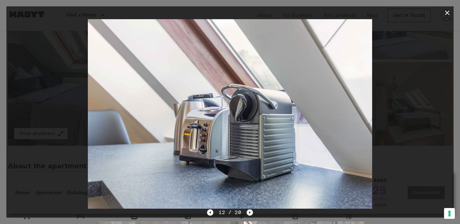
click at [249, 210] on icon "Next image" at bounding box center [250, 212] width 6 height 6
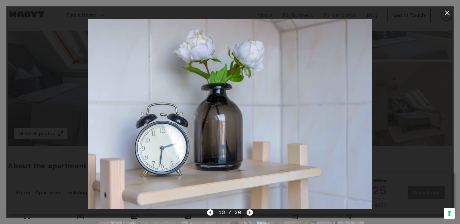
click at [249, 210] on icon "Next image" at bounding box center [250, 212] width 6 height 6
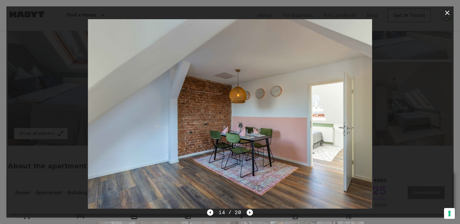
click at [248, 212] on icon "Next image" at bounding box center [250, 212] width 6 height 6
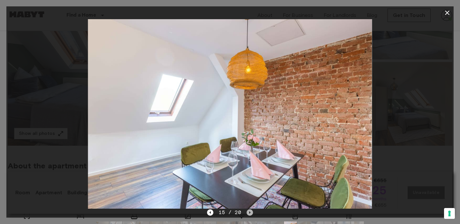
click at [247, 214] on icon "Next image" at bounding box center [250, 212] width 6 height 6
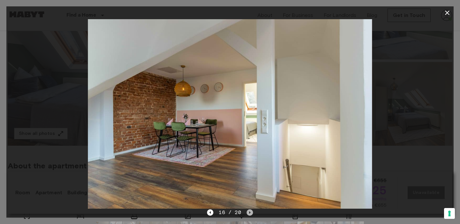
click at [247, 212] on icon "Next image" at bounding box center [250, 212] width 6 height 6
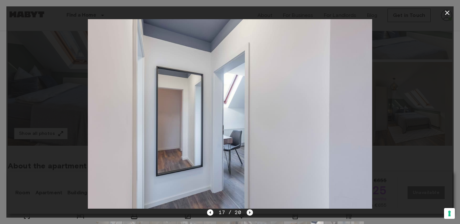
click at [248, 213] on icon "Next image" at bounding box center [250, 212] width 6 height 6
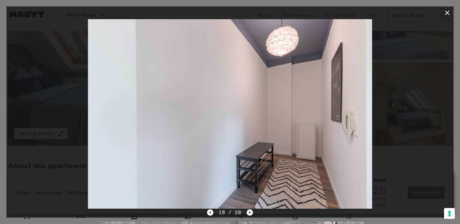
click at [248, 212] on icon "Next image" at bounding box center [250, 212] width 6 height 6
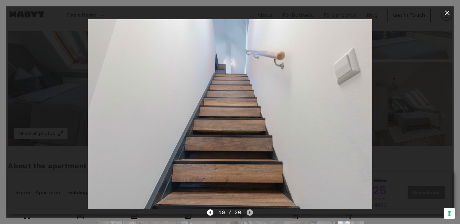
click at [251, 213] on icon "Next image" at bounding box center [250, 212] width 6 height 6
